Goal: Task Accomplishment & Management: Use online tool/utility

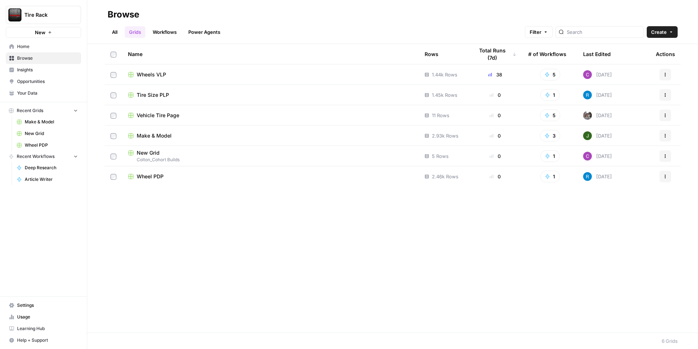
click at [157, 75] on span "Wheels VLP" at bounding box center [151, 74] width 29 height 7
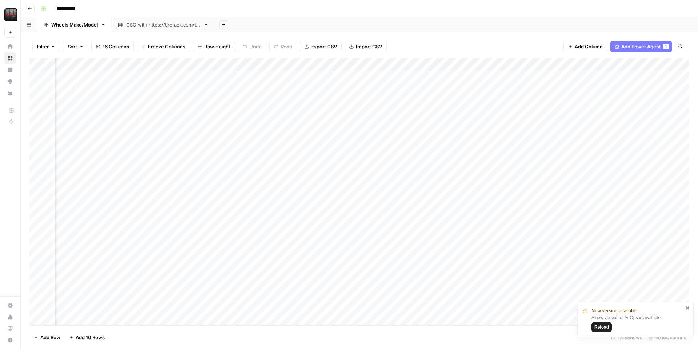
scroll to position [0, 411]
click at [399, 66] on div "Add Column" at bounding box center [359, 191] width 660 height 267
click at [433, 39] on div "Filter Sort 16 Columns Freeze Columns Row Height Undo Redo Export CSV Import CS…" at bounding box center [359, 46] width 660 height 23
click at [464, 24] on div "Add Sheet" at bounding box center [456, 24] width 483 height 15
click at [457, 37] on div "Filter Sort 16 Columns Freeze Columns Row Height Undo Redo Export CSV Import CS…" at bounding box center [359, 46] width 660 height 23
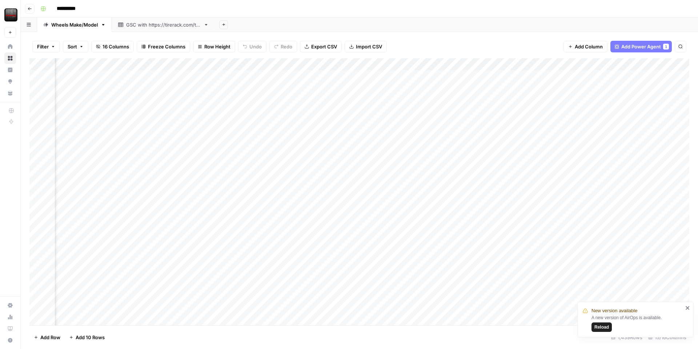
scroll to position [0, 357]
click at [481, 201] on div "Add Column" at bounding box center [359, 191] width 660 height 267
click at [598, 326] on span "Reload" at bounding box center [602, 327] width 15 height 7
click at [506, 199] on div "Add Column" at bounding box center [359, 191] width 660 height 267
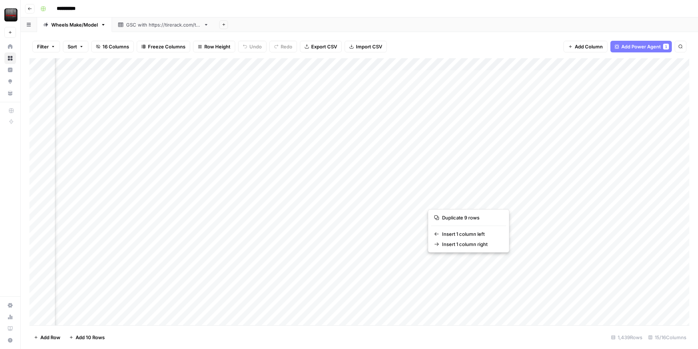
scroll to position [0, 329]
click at [514, 203] on div "Add Column" at bounding box center [359, 191] width 660 height 267
click at [463, 199] on div "Add Column" at bounding box center [359, 191] width 660 height 267
click at [460, 211] on div "Add Column" at bounding box center [359, 191] width 660 height 267
click at [463, 224] on div "Add Column" at bounding box center [359, 191] width 660 height 267
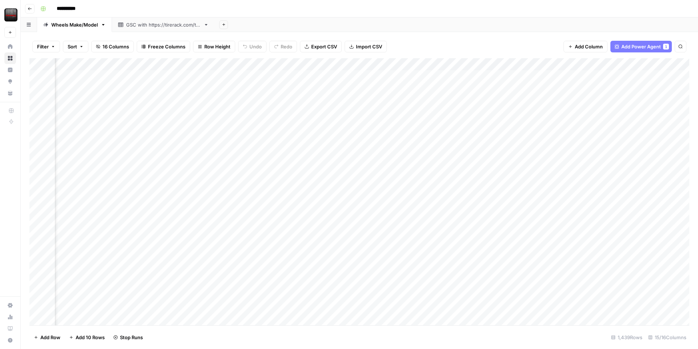
click at [461, 236] on div "Add Column" at bounding box center [359, 191] width 660 height 267
click at [460, 247] on div "Add Column" at bounding box center [359, 191] width 660 height 267
click at [463, 260] on div "Add Column" at bounding box center [359, 191] width 660 height 267
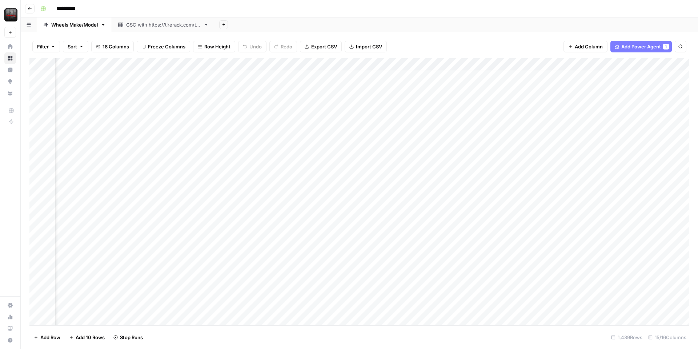
click at [460, 273] on div "Add Column" at bounding box center [359, 191] width 660 height 267
click at [460, 283] on div "Add Column" at bounding box center [359, 191] width 660 height 267
click at [461, 293] on div "Add Column" at bounding box center [359, 191] width 660 height 267
click at [460, 305] on div "Add Column" at bounding box center [359, 191] width 660 height 267
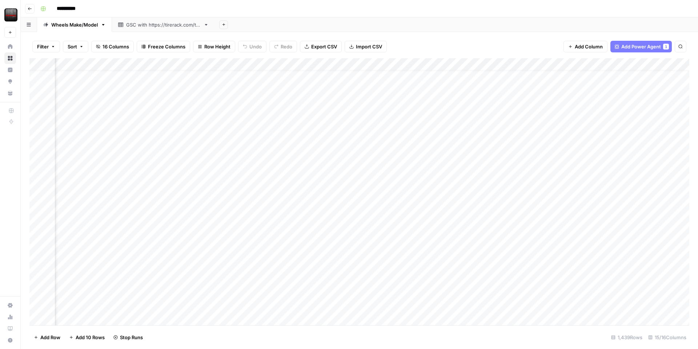
scroll to position [9, 328]
click at [555, 253] on div "Add Column" at bounding box center [359, 191] width 660 height 267
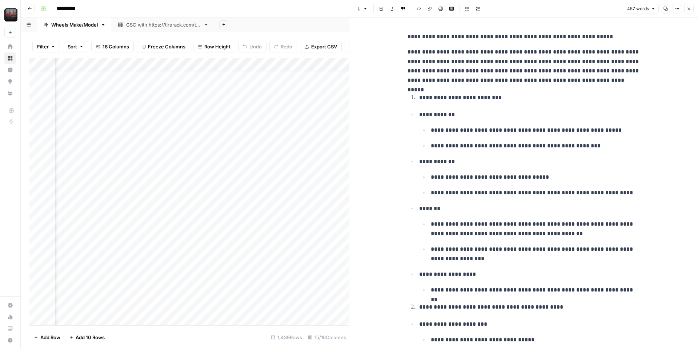
drag, startPoint x: 690, startPoint y: 3, endPoint x: 687, endPoint y: 8, distance: 5.4
click at [690, 4] on header "Font style Bold Italic Block quote Code block Link Image Insert Table Bulleted …" at bounding box center [523, 8] width 349 height 17
drag, startPoint x: 687, startPoint y: 10, endPoint x: 682, endPoint y: 15, distance: 6.9
click at [687, 10] on icon "button" at bounding box center [689, 9] width 4 height 4
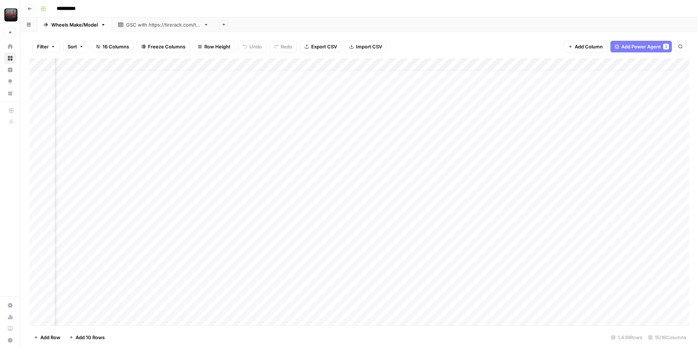
scroll to position [9, 328]
click at [596, 188] on div "Add Column" at bounding box center [359, 191] width 660 height 267
click at [594, 201] on div "Add Column" at bounding box center [359, 191] width 660 height 267
click at [592, 215] on div "Add Column" at bounding box center [359, 191] width 660 height 267
click at [591, 228] on div "Add Column" at bounding box center [359, 191] width 660 height 267
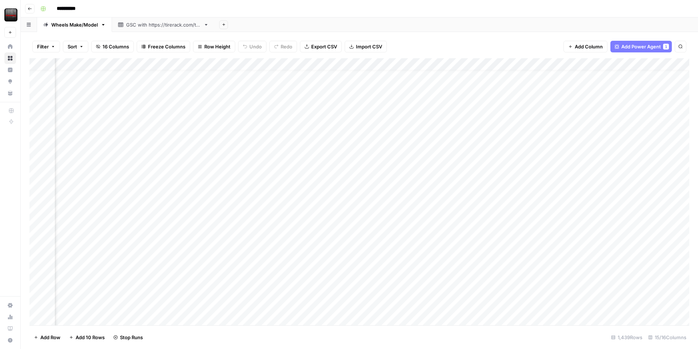
drag, startPoint x: 592, startPoint y: 238, endPoint x: 582, endPoint y: 239, distance: 10.2
click at [589, 239] on div "Add Column" at bounding box center [359, 191] width 660 height 267
click at [592, 253] on div "Add Column" at bounding box center [359, 191] width 660 height 267
click at [592, 264] on div "Add Column" at bounding box center [359, 191] width 660 height 267
click at [595, 278] on div "Add Column" at bounding box center [359, 191] width 660 height 267
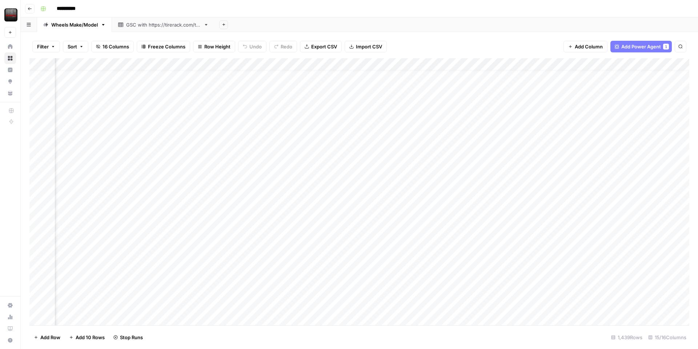
click at [593, 289] on div "Add Column" at bounding box center [359, 191] width 660 height 267
click at [592, 301] on div "Add Column" at bounding box center [359, 191] width 660 height 267
click at [509, 190] on div "Add Column" at bounding box center [359, 191] width 660 height 267
click at [481, 191] on div "Add Column" at bounding box center [359, 191] width 660 height 267
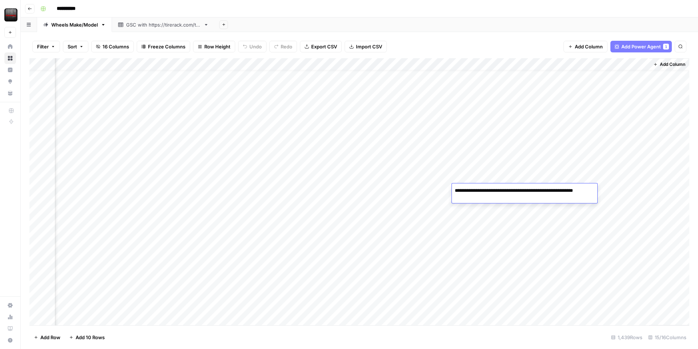
click at [481, 191] on textarea "**********" at bounding box center [524, 193] width 145 height 17
click at [478, 215] on div "Add Column" at bounding box center [359, 191] width 660 height 267
click at [483, 189] on div "Add Column" at bounding box center [359, 191] width 660 height 267
click at [472, 212] on div "Add Column" at bounding box center [359, 191] width 660 height 267
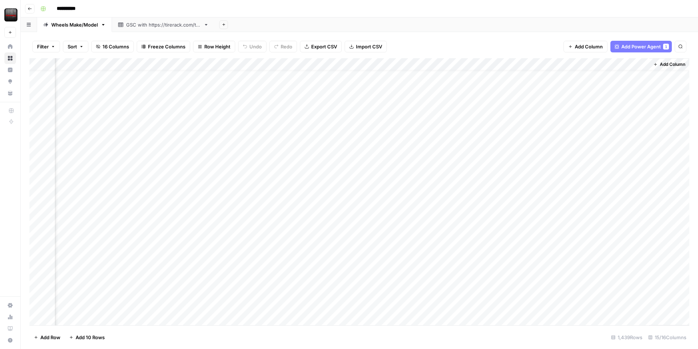
click at [472, 212] on div "Add Column" at bounding box center [359, 191] width 660 height 267
click at [465, 239] on div "Add Column" at bounding box center [359, 191] width 660 height 267
click at [469, 254] on div "Add Column" at bounding box center [359, 191] width 660 height 267
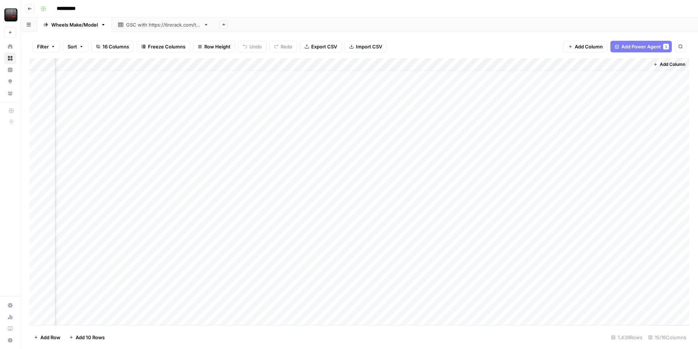
click at [444, 192] on div "Add Column" at bounding box center [359, 191] width 660 height 267
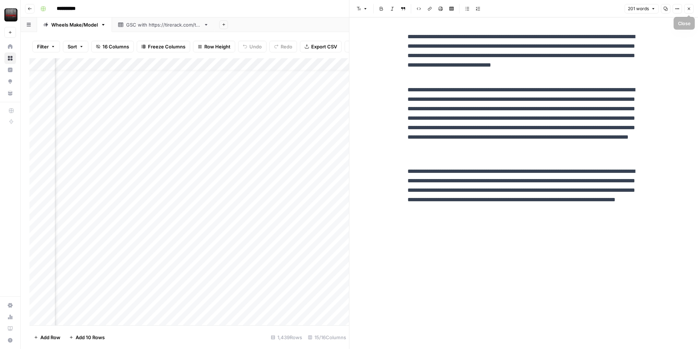
click at [689, 12] on button "Close" at bounding box center [688, 8] width 9 height 9
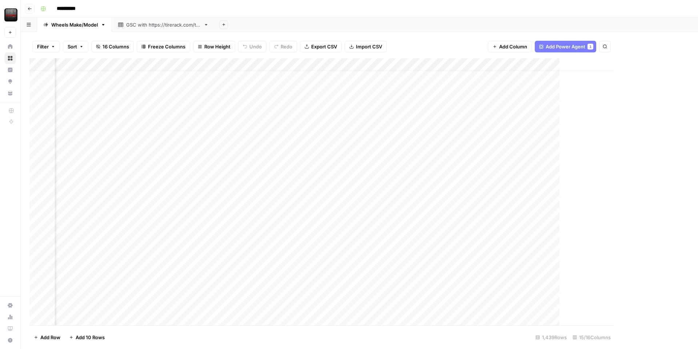
scroll to position [10, 560]
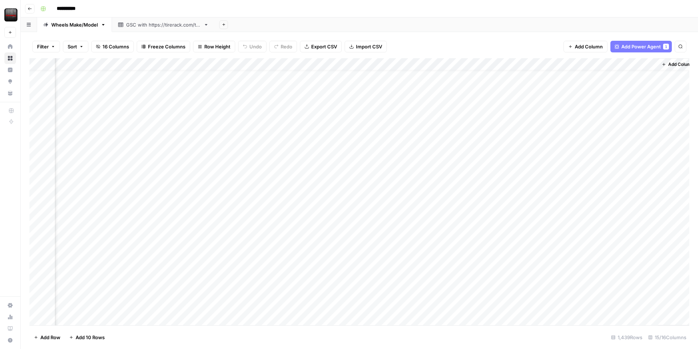
click at [511, 280] on div "Add Column" at bounding box center [359, 191] width 660 height 267
click at [455, 276] on div "Add Column" at bounding box center [359, 191] width 660 height 267
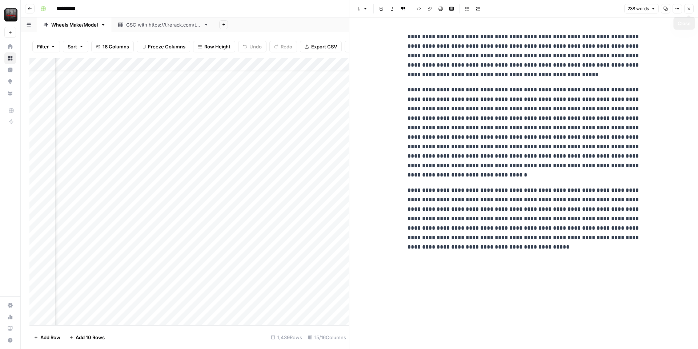
drag, startPoint x: 687, startPoint y: 7, endPoint x: 683, endPoint y: 7, distance: 3.7
click at [686, 7] on button "Close" at bounding box center [688, 8] width 9 height 9
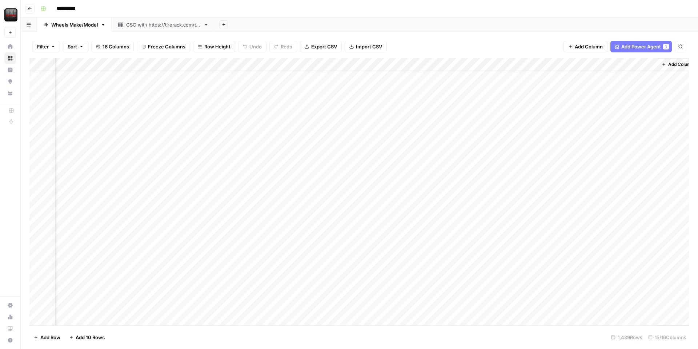
click at [504, 301] on div "Add Column" at bounding box center [359, 191] width 660 height 267
click at [455, 301] on div "Add Column" at bounding box center [359, 191] width 660 height 267
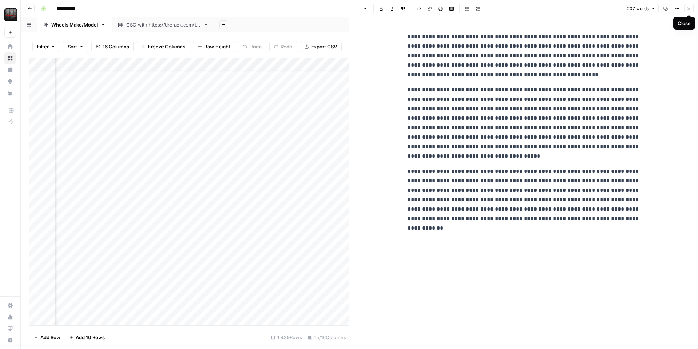
click at [689, 13] on button "Close" at bounding box center [688, 8] width 9 height 9
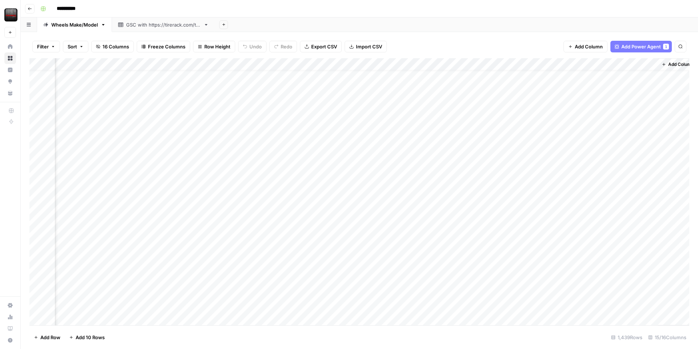
click at [559, 189] on div "Add Column" at bounding box center [359, 191] width 660 height 267
click at [559, 202] on div "Add Column" at bounding box center [359, 191] width 660 height 267
click at [558, 213] on div "Add Column" at bounding box center [359, 191] width 660 height 267
click at [559, 229] on div "Add Column" at bounding box center [359, 191] width 660 height 267
click at [558, 237] on div "Add Column" at bounding box center [359, 191] width 660 height 267
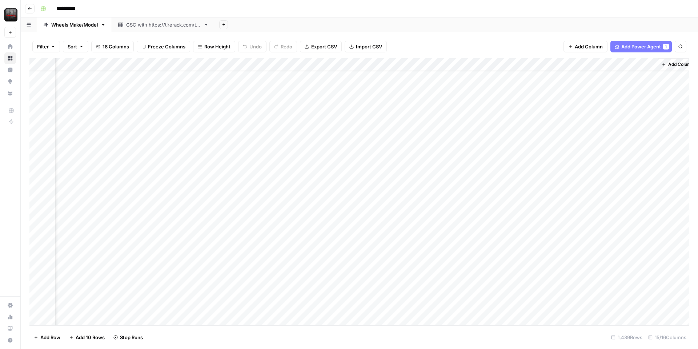
click at [557, 252] on div "Add Column" at bounding box center [359, 191] width 660 height 267
click at [557, 262] on div "Add Column" at bounding box center [359, 191] width 660 height 267
click at [553, 274] on div "Add Column" at bounding box center [359, 191] width 660 height 267
click at [555, 288] on div "Add Column" at bounding box center [359, 191] width 660 height 267
click at [555, 301] on div "Add Column" at bounding box center [359, 191] width 660 height 267
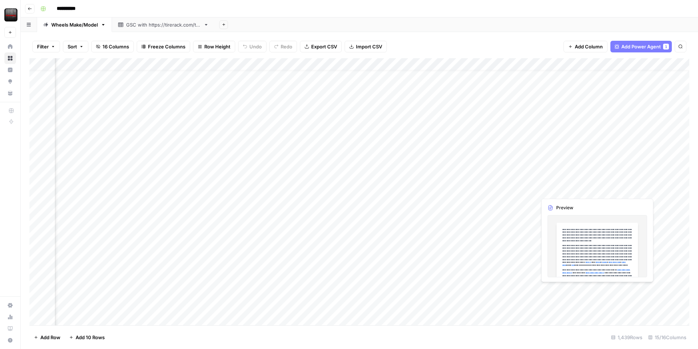
scroll to position [10, 560]
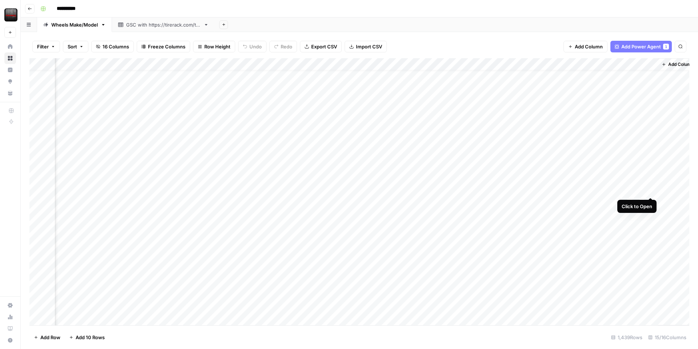
click at [649, 190] on div "Add Column" at bounding box center [359, 191] width 660 height 267
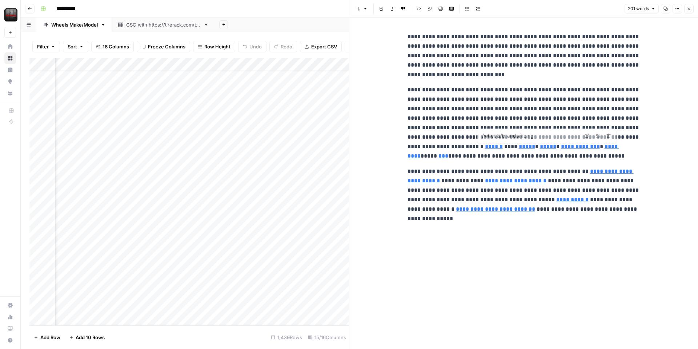
type input "/wheels/brands"
type input "/wheels/brands/konig"
type input "/installers"
drag, startPoint x: 693, startPoint y: 9, endPoint x: 693, endPoint y: 20, distance: 10.5
click at [693, 10] on button "Close" at bounding box center [688, 8] width 9 height 9
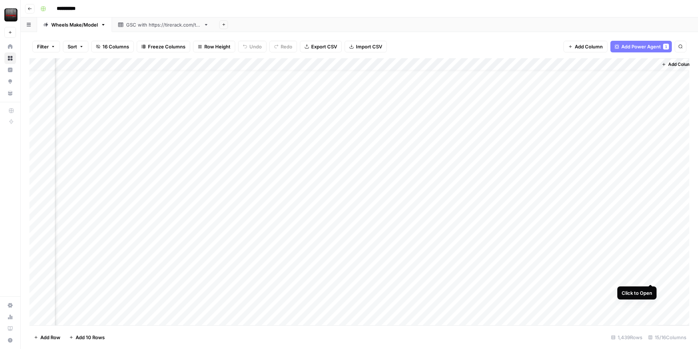
click at [650, 275] on div "Add Column" at bounding box center [359, 191] width 660 height 267
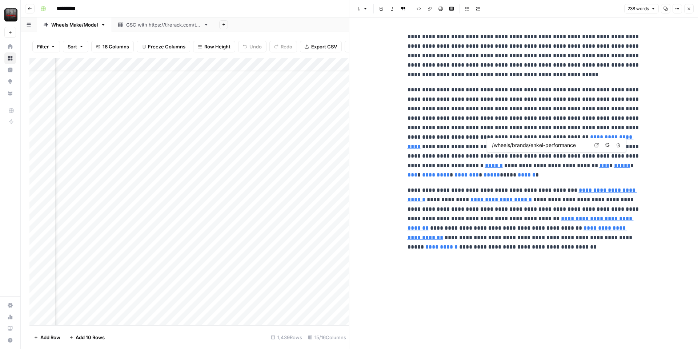
type input "/wheels/brands/bbs"
type input "/wheels/brands/rotiform"
type input "/wheels/brands/sparco"
type input "/installers/mobile"
type input "/packages"
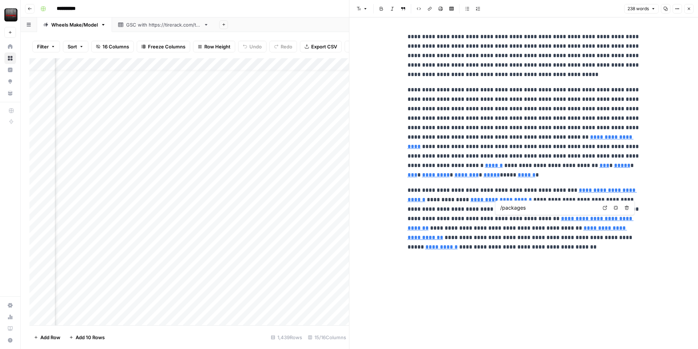
type input "/installers/mobile"
type input "/specialoffers/specialoffers.jsp?tab=Wheels"
click at [686, 11] on button "Close" at bounding box center [688, 8] width 9 height 9
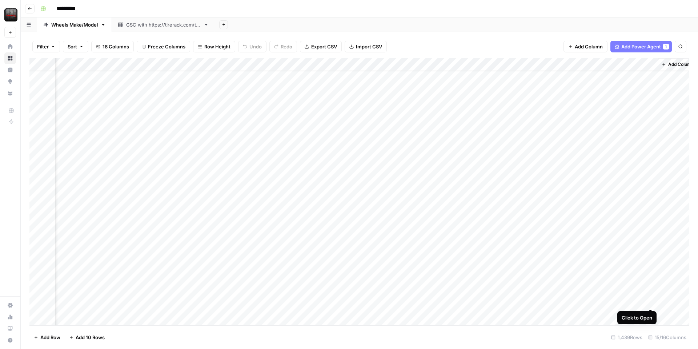
click at [651, 300] on div "Add Column" at bounding box center [359, 191] width 660 height 267
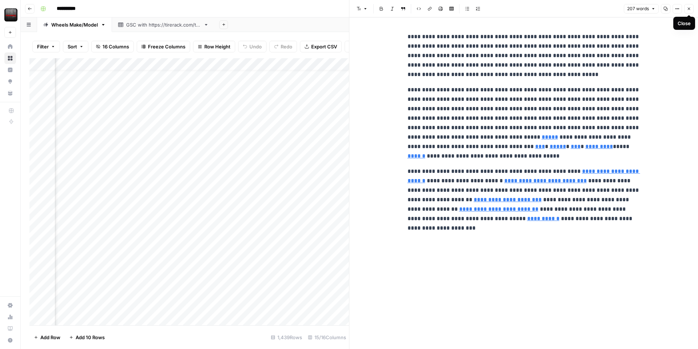
click at [689, 10] on icon "button" at bounding box center [689, 9] width 4 height 4
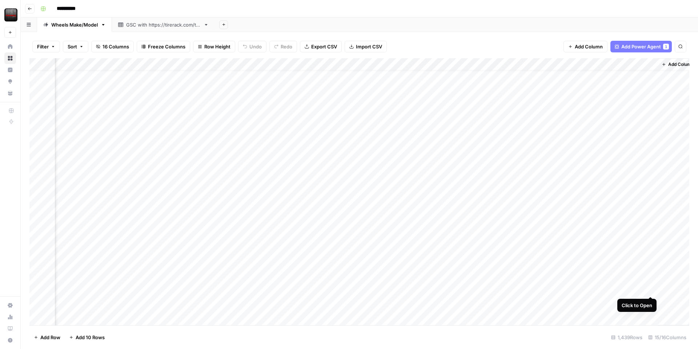
click at [651, 288] on div "Add Column" at bounding box center [359, 191] width 660 height 267
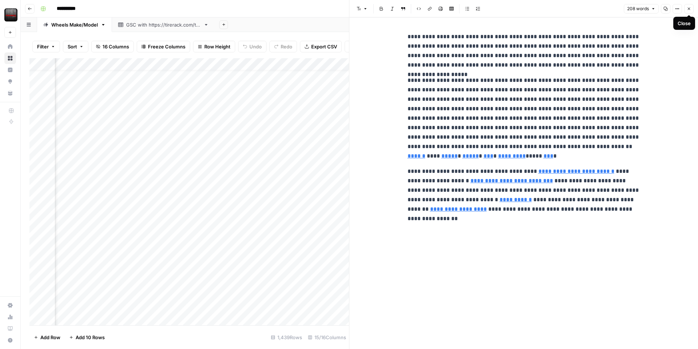
click at [687, 9] on icon "button" at bounding box center [689, 9] width 4 height 4
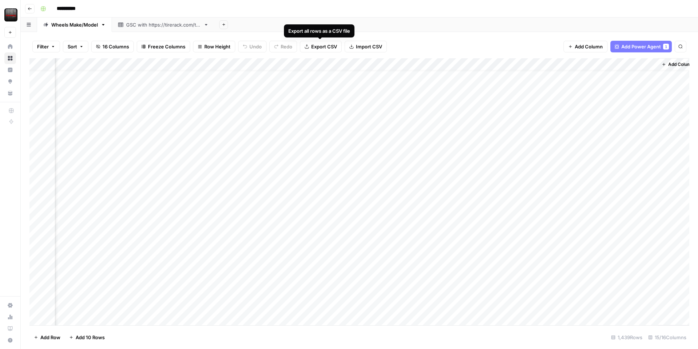
click at [329, 47] on span "Export CSV" at bounding box center [324, 46] width 26 height 7
click at [642, 177] on div "Add Column" at bounding box center [359, 191] width 660 height 267
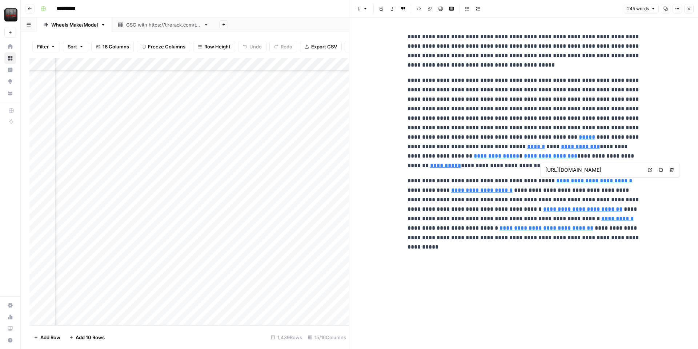
type input "[URL][DOMAIN_NAME]"
drag, startPoint x: 688, startPoint y: 9, endPoint x: 682, endPoint y: 14, distance: 7.7
click at [687, 9] on icon "button" at bounding box center [689, 9] width 4 height 4
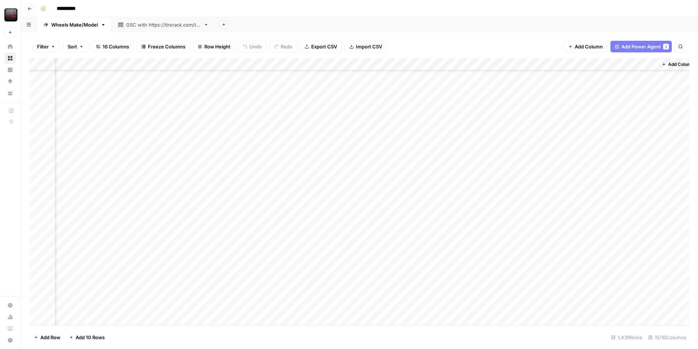
scroll to position [4887, 560]
click at [586, 159] on div "Add Column" at bounding box center [359, 191] width 660 height 267
type input "*"
type input "*********"
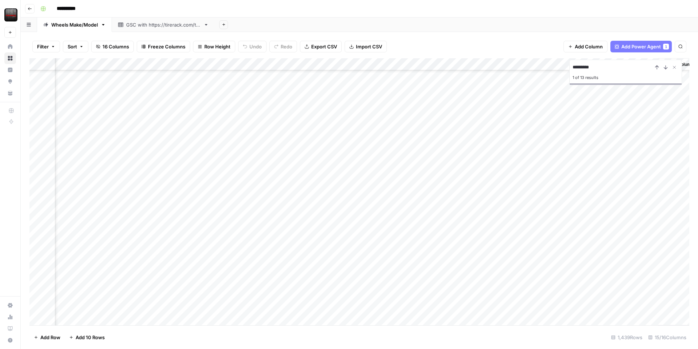
scroll to position [99, 183]
click at [665, 69] on icon "Next Result" at bounding box center [666, 67] width 6 height 6
click at [665, 67] on icon "Next Result" at bounding box center [666, 67] width 6 height 6
click at [641, 317] on div "Add Column" at bounding box center [359, 191] width 660 height 267
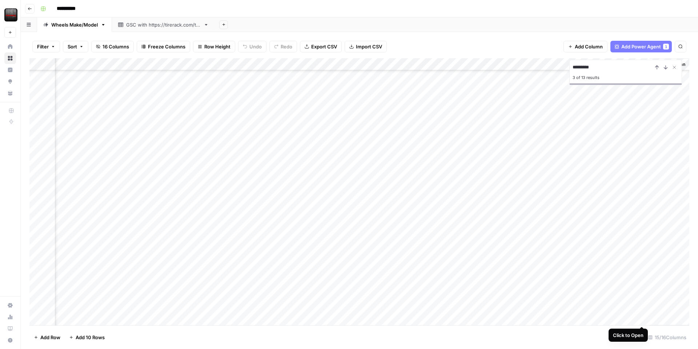
scroll to position [2675, 567]
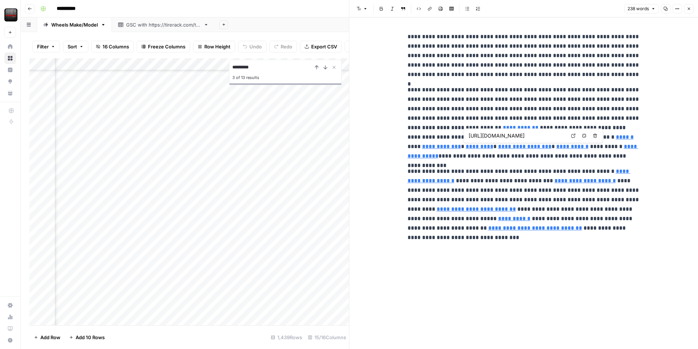
type input "[URL][DOMAIN_NAME]"
click at [692, 10] on button "Close" at bounding box center [688, 8] width 9 height 9
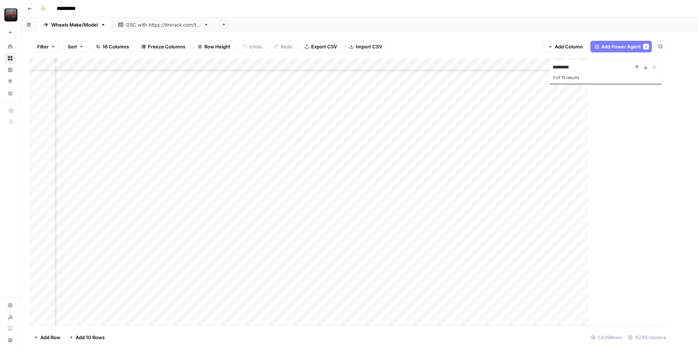
scroll to position [2675, 560]
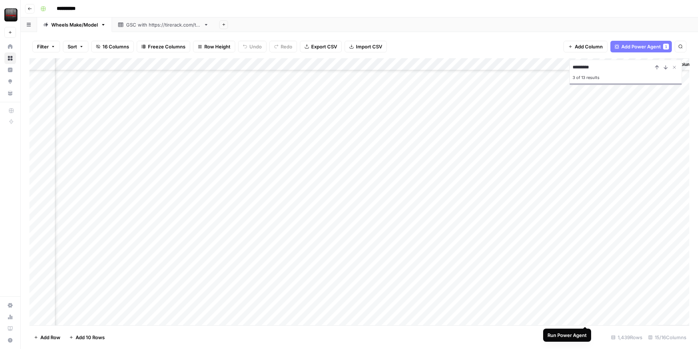
click at [587, 319] on div "Add Column" at bounding box center [359, 191] width 660 height 267
click at [665, 68] on icon "Next Result" at bounding box center [666, 67] width 6 height 6
click at [621, 69] on input "*********" at bounding box center [613, 67] width 80 height 9
type input "*******"
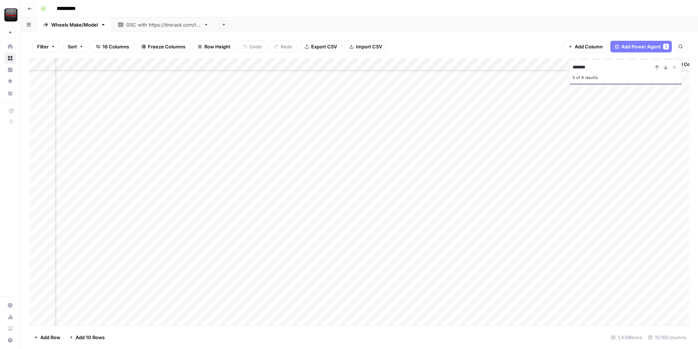
scroll to position [13658, 569]
click at [551, 228] on div "Add Column" at bounding box center [359, 191] width 660 height 267
click at [642, 115] on div "Add Column" at bounding box center [359, 191] width 660 height 267
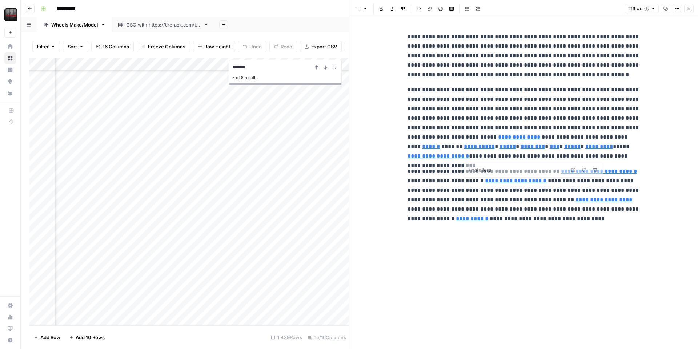
type input "/wheels/brands/flow-one-race-spec"
type input "/wheels/brands/fifteen52"
type input "/installers"
type input "/wheels/brands/fifteen52"
type input "/installers"
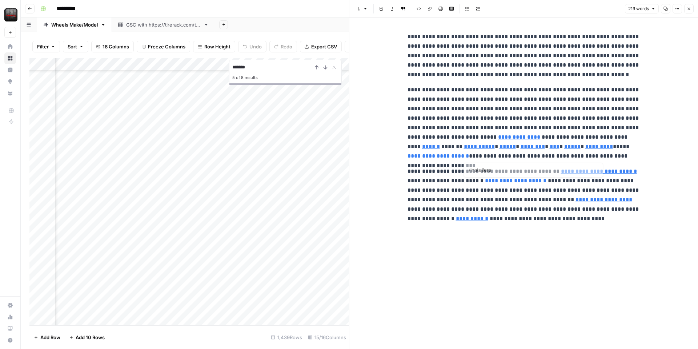
type input "/wheels/brands/flow-one-race-spec"
click at [688, 12] on button "Close" at bounding box center [688, 8] width 9 height 9
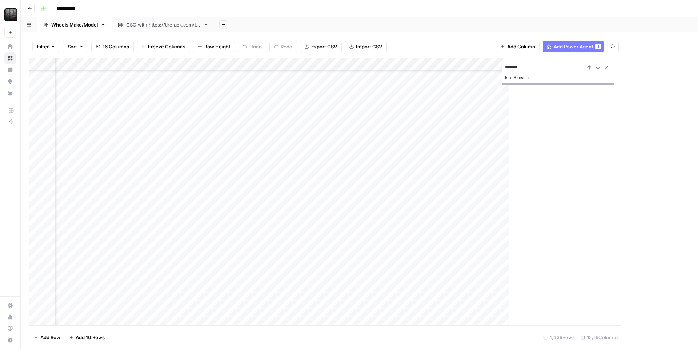
scroll to position [13770, 560]
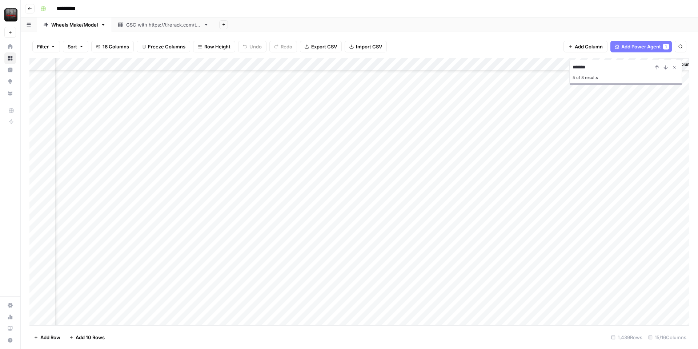
click at [595, 64] on input "*******" at bounding box center [613, 67] width 80 height 9
type input "*****"
click at [656, 70] on icon "Previous Result" at bounding box center [657, 67] width 6 height 6
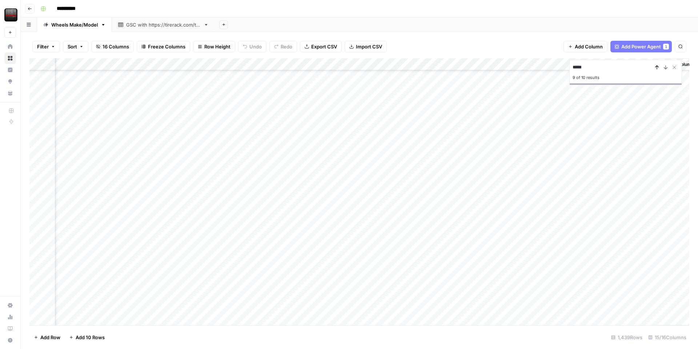
scroll to position [4983, 454]
click at [656, 70] on icon "Previous Result" at bounding box center [657, 67] width 6 height 6
click at [639, 141] on div "Add Column" at bounding box center [359, 191] width 660 height 267
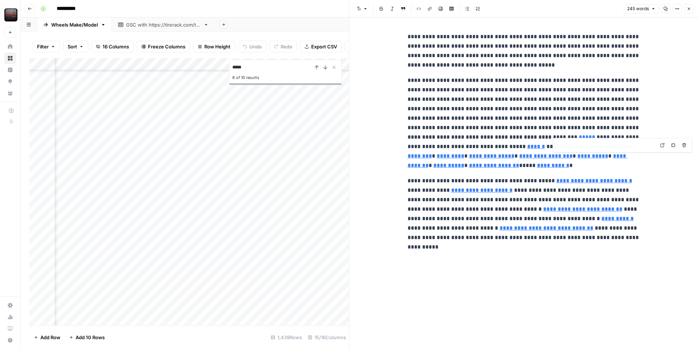
type input "/wheels/brands/kmc"
type input "/installers"
type input "/installers/mobile"
type input "/wheels/brands/method"
click at [687, 9] on icon "button" at bounding box center [689, 9] width 4 height 4
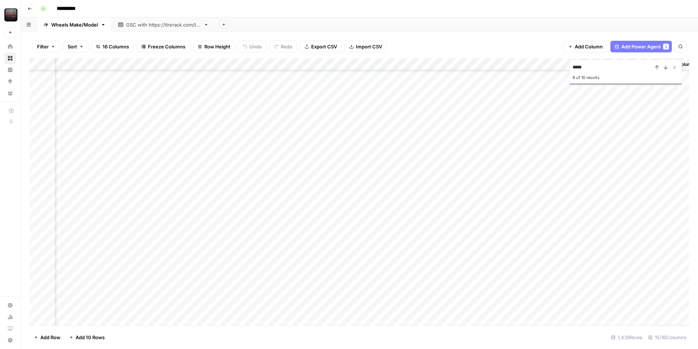
scroll to position [4904, 560]
click at [627, 67] on input "*****" at bounding box center [613, 67] width 80 height 9
click at [627, 68] on input "*****" at bounding box center [613, 67] width 80 height 9
type input "*********"
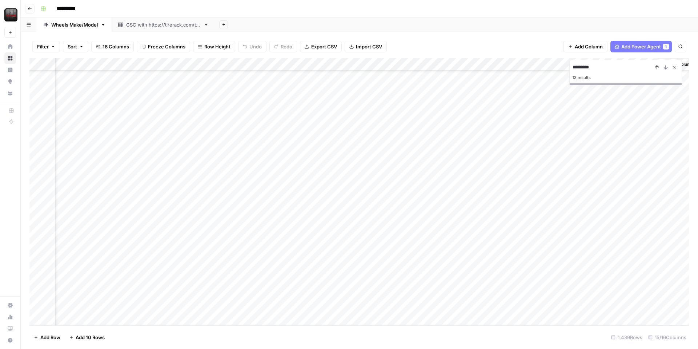
click at [659, 68] on icon "Previous Result" at bounding box center [657, 67] width 6 height 6
click at [658, 68] on icon "Previous Result" at bounding box center [657, 67] width 6 height 6
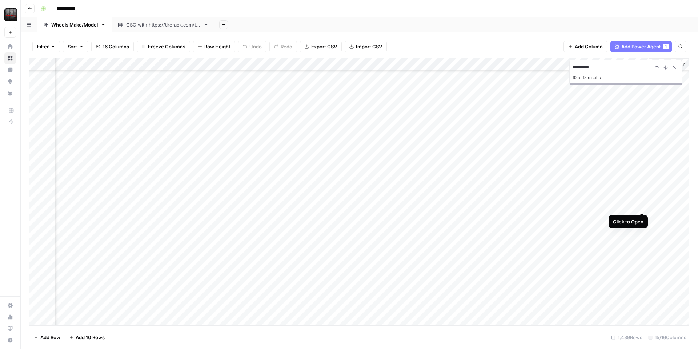
click at [642, 205] on div "Add Column" at bounding box center [359, 191] width 660 height 267
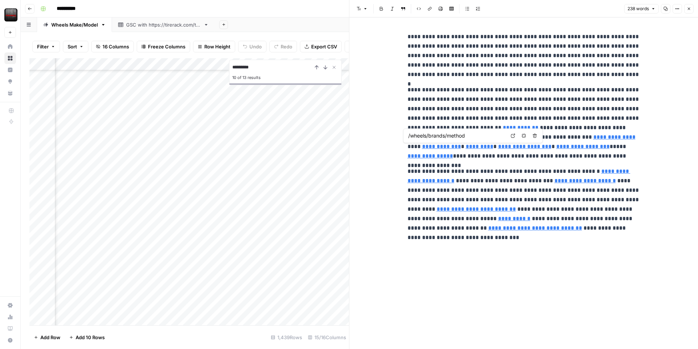
type input "/wheels/brands/black-rhino"
click at [532, 135] on input "/wheels/brands/black-rhino" at bounding box center [517, 135] width 97 height 7
type input "/wheels/brands/xd-wheels"
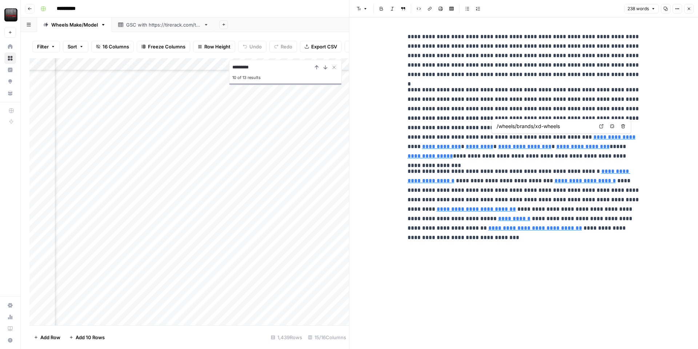
click at [558, 128] on input "/wheels/brands/xd-wheels" at bounding box center [545, 126] width 97 height 7
click at [559, 128] on input "/wheels/brands/xd-wheels" at bounding box center [545, 126] width 97 height 7
type input "/wheels/brands"
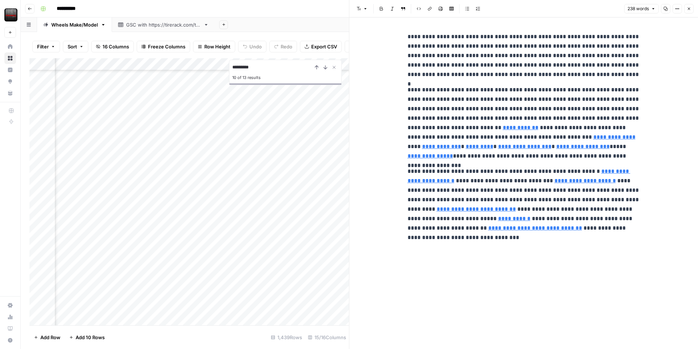
click at [687, 11] on icon "button" at bounding box center [689, 9] width 4 height 4
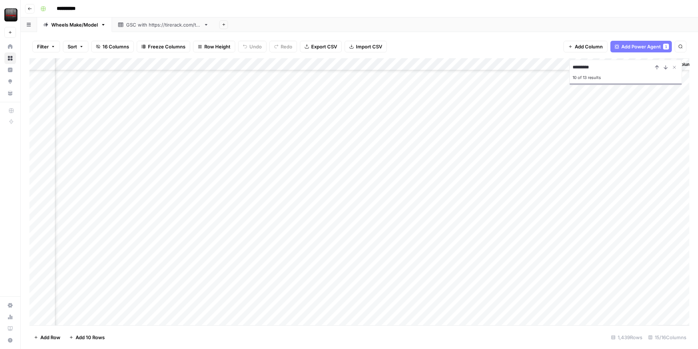
scroll to position [0, 560]
click at [652, 285] on div "Add Column" at bounding box center [359, 191] width 660 height 267
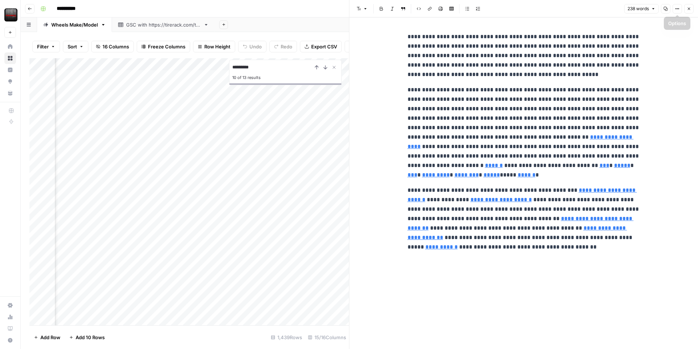
click at [688, 8] on icon "button" at bounding box center [689, 9] width 3 height 3
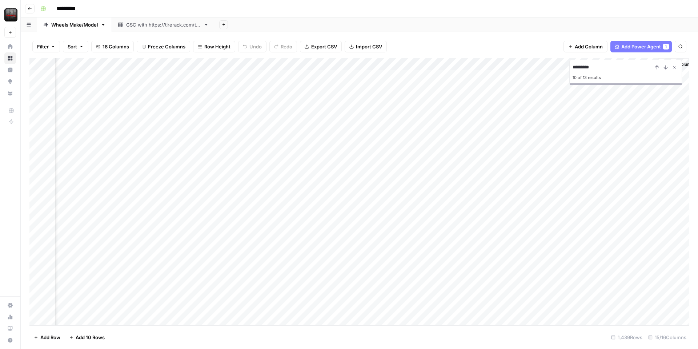
click at [603, 67] on input "*********" at bounding box center [613, 67] width 80 height 9
type input "*****"
drag, startPoint x: 673, startPoint y: 67, endPoint x: 666, endPoint y: 68, distance: 7.6
click at [667, 68] on div "*****" at bounding box center [626, 67] width 106 height 9
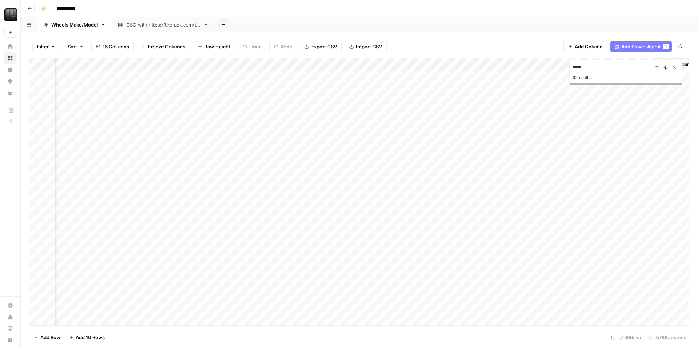
click at [665, 68] on icon "Next Result" at bounding box center [666, 67] width 6 height 6
click at [643, 248] on div "Add Column" at bounding box center [359, 191] width 660 height 267
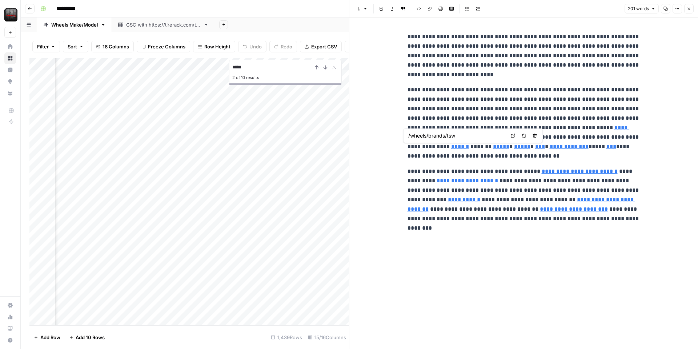
type input "/wheels/brands/motegi-racing"
click at [690, 10] on icon "button" at bounding box center [689, 9] width 4 height 4
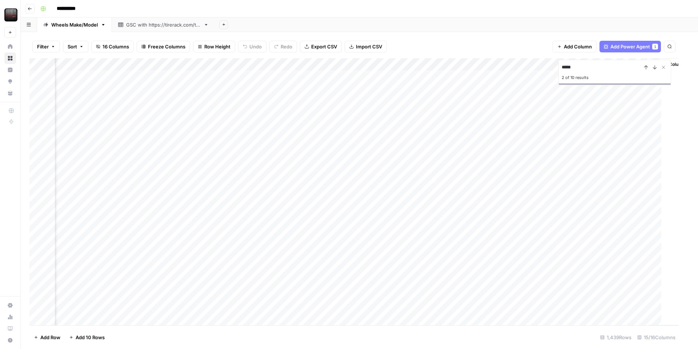
scroll to position [0, 560]
click at [606, 65] on input "*****" at bounding box center [613, 67] width 80 height 9
type input "*******"
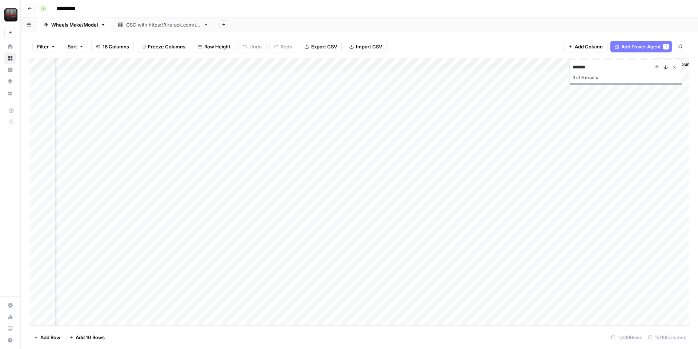
click at [669, 69] on button "Next Result" at bounding box center [665, 67] width 9 height 9
click at [639, 166] on div "Add Column" at bounding box center [359, 191] width 660 height 267
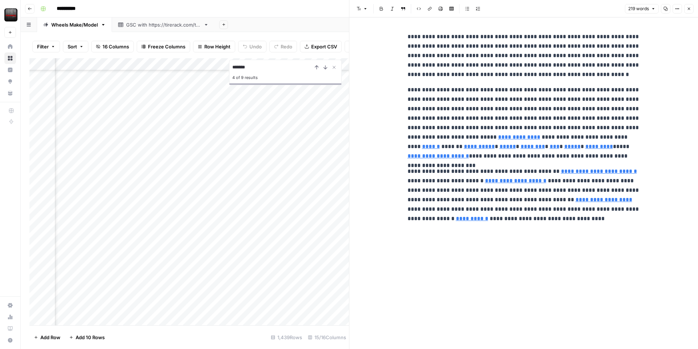
click at [686, 7] on button "Close" at bounding box center [688, 8] width 9 height 9
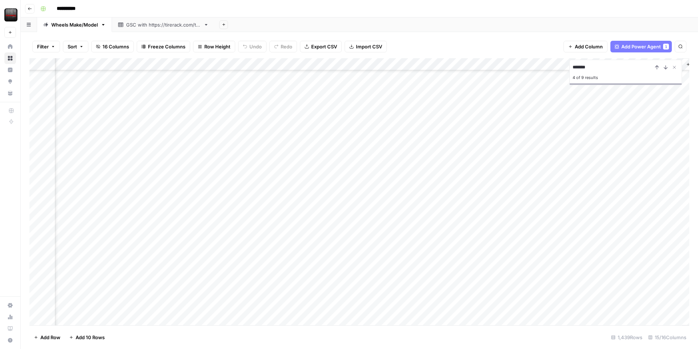
scroll to position [11769, 569]
